Goal: Navigation & Orientation: Find specific page/section

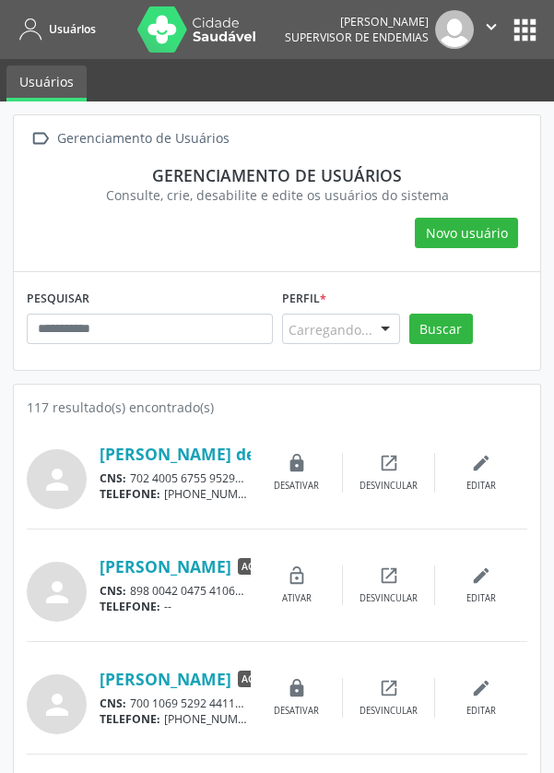
click at [487, 29] on icon "" at bounding box center [491, 27] width 20 height 20
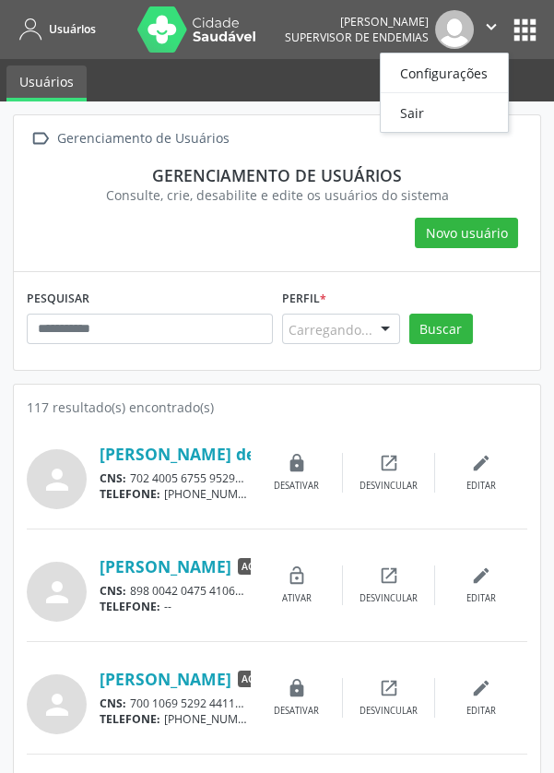
click at [495, 33] on icon "" at bounding box center [491, 27] width 20 height 20
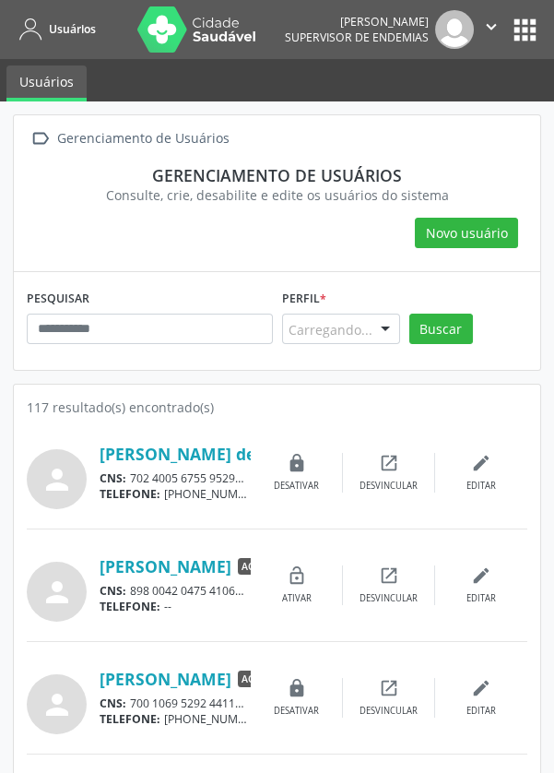
click at [459, 41] on img at bounding box center [454, 29] width 39 height 39
click at [450, 30] on img at bounding box center [454, 29] width 39 height 39
click at [451, 42] on img at bounding box center [454, 29] width 39 height 39
click at [491, 34] on icon "" at bounding box center [491, 27] width 20 height 20
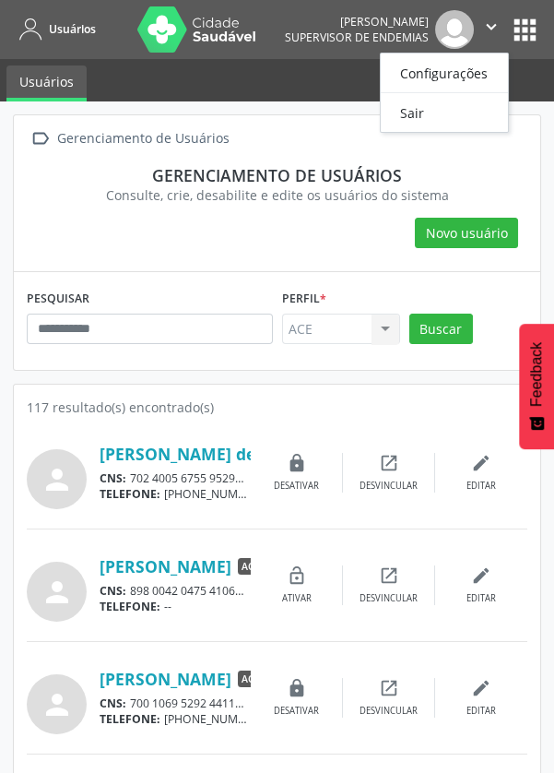
click at [492, 32] on icon "" at bounding box center [491, 27] width 20 height 20
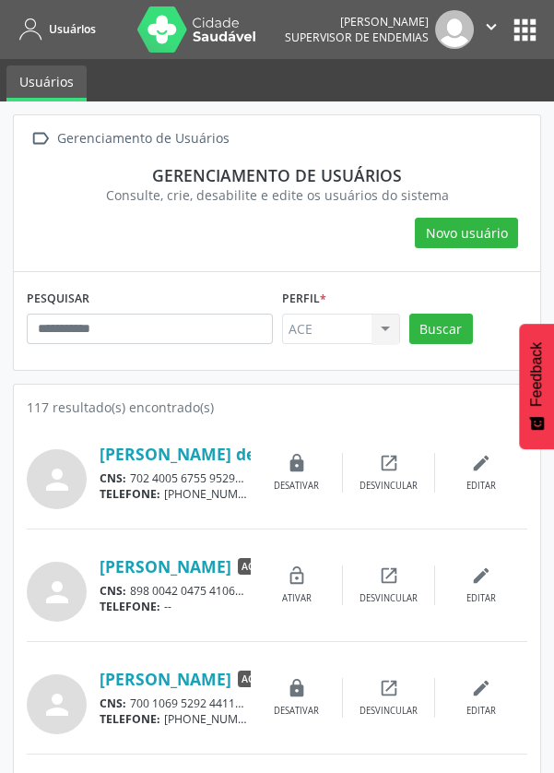
click at [456, 39] on img at bounding box center [454, 29] width 39 height 39
click at [462, 33] on img at bounding box center [454, 29] width 39 height 39
click at [463, 46] on img at bounding box center [454, 29] width 39 height 39
click at [52, 16] on link "Usuários" at bounding box center [54, 29] width 83 height 30
click at [55, 40] on link "Usuários" at bounding box center [54, 29] width 83 height 30
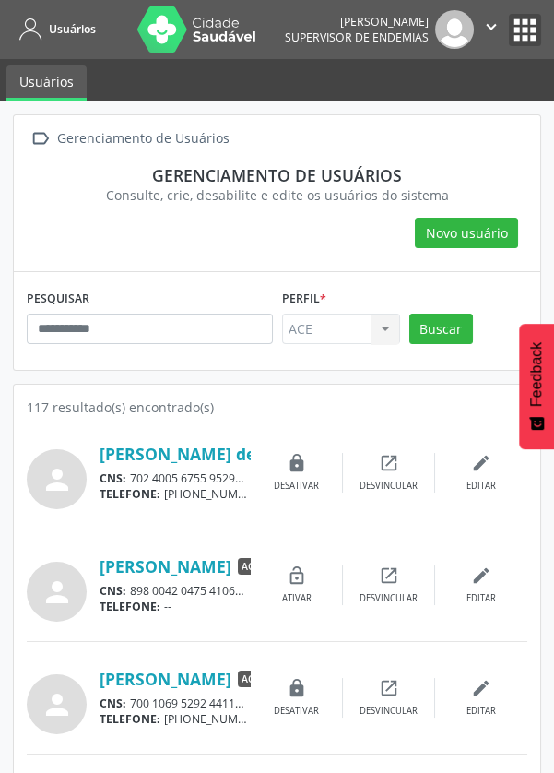
click at [524, 31] on button "apps" at bounding box center [525, 30] width 32 height 32
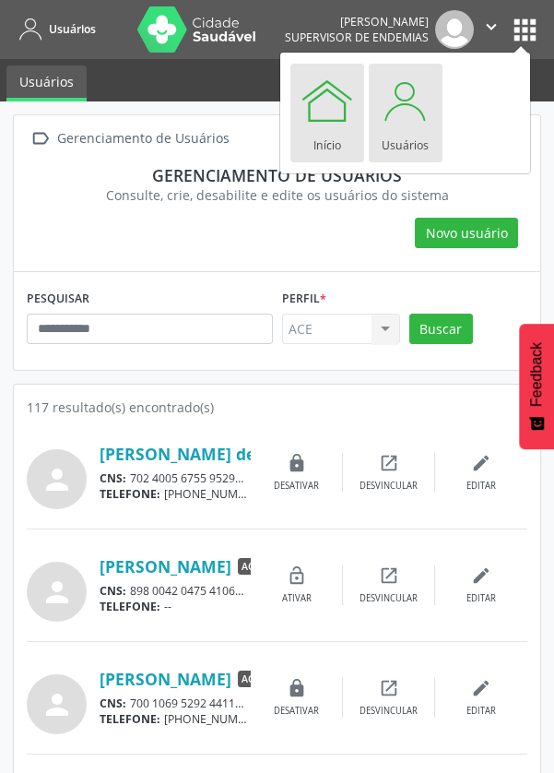
click at [314, 120] on div at bounding box center [327, 100] width 55 height 55
